Goal: Information Seeking & Learning: Learn about a topic

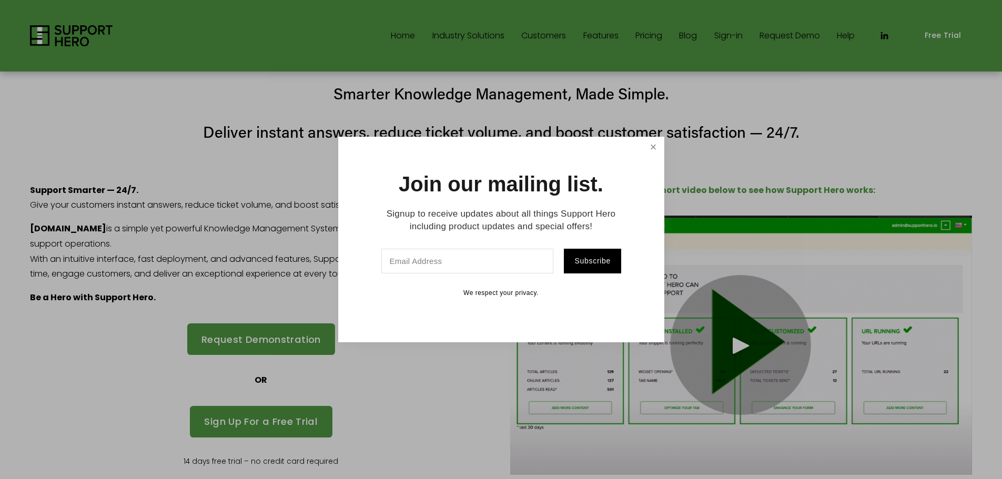
click at [658, 147] on link "Close" at bounding box center [653, 147] width 18 height 18
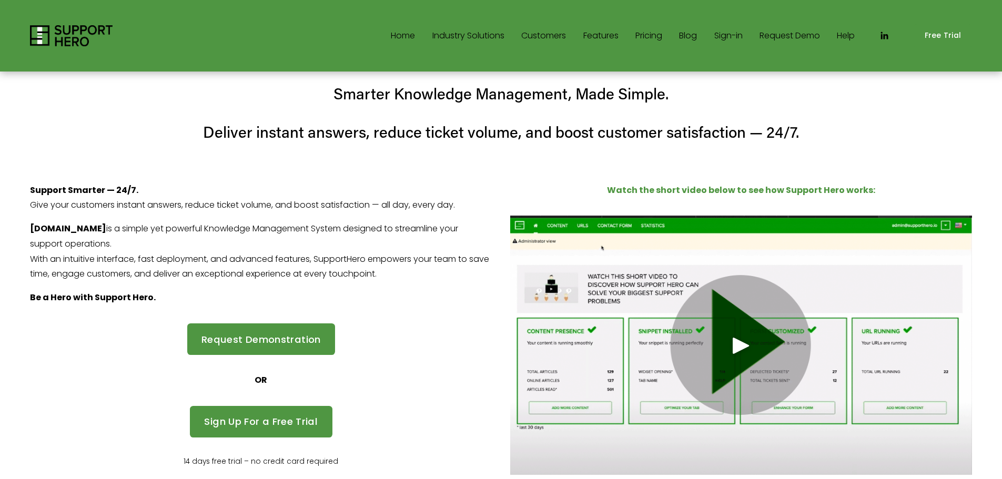
click at [640, 35] on link "Pricing" at bounding box center [649, 35] width 27 height 17
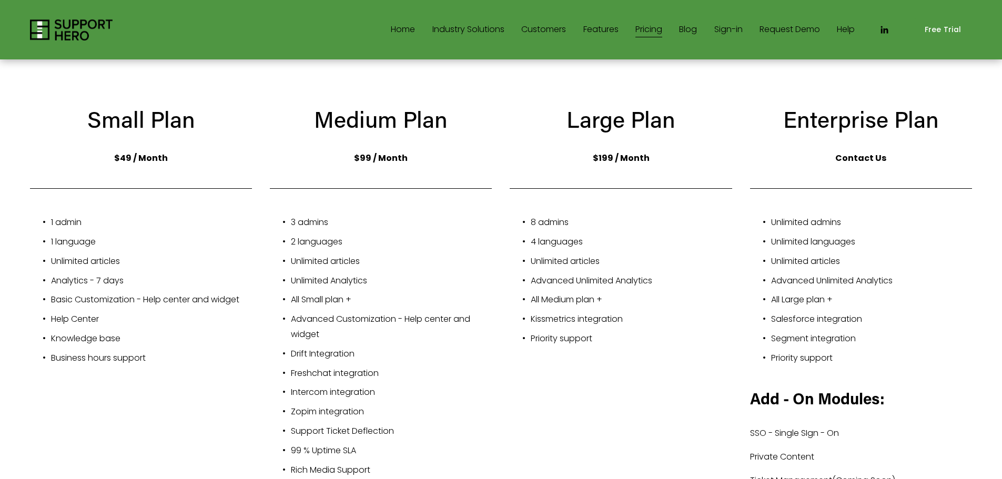
scroll to position [210, 0]
